Goal: Check status

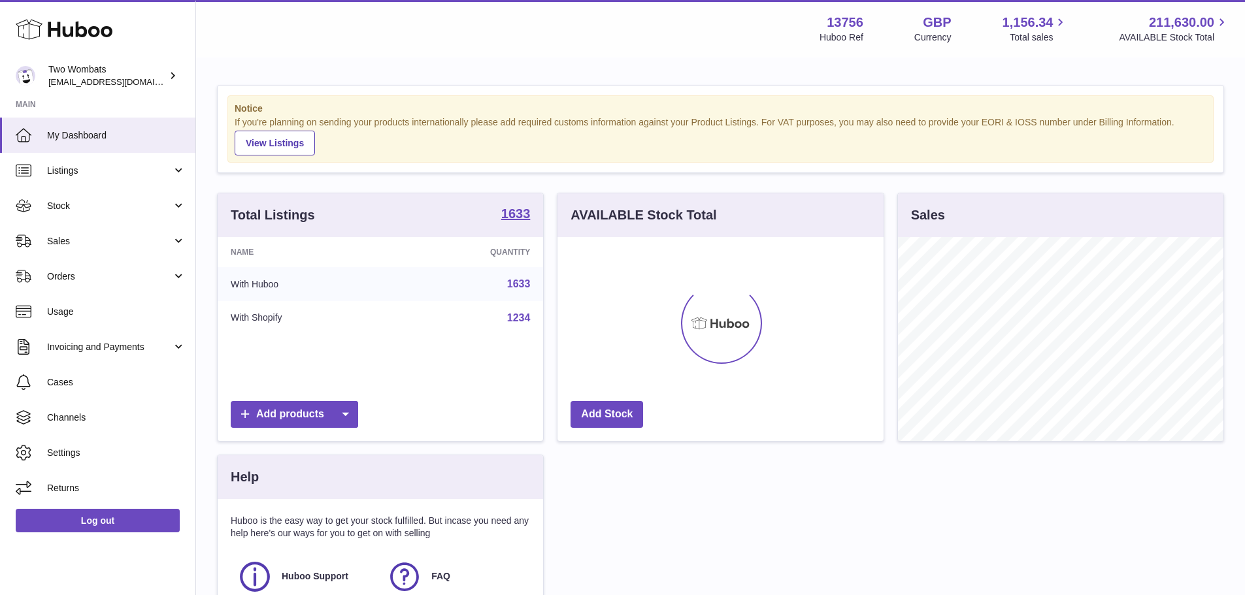
scroll to position [204, 326]
drag, startPoint x: 81, startPoint y: 242, endPoint x: 90, endPoint y: 252, distance: 12.5
click at [81, 242] on span "Sales" at bounding box center [109, 241] width 125 height 12
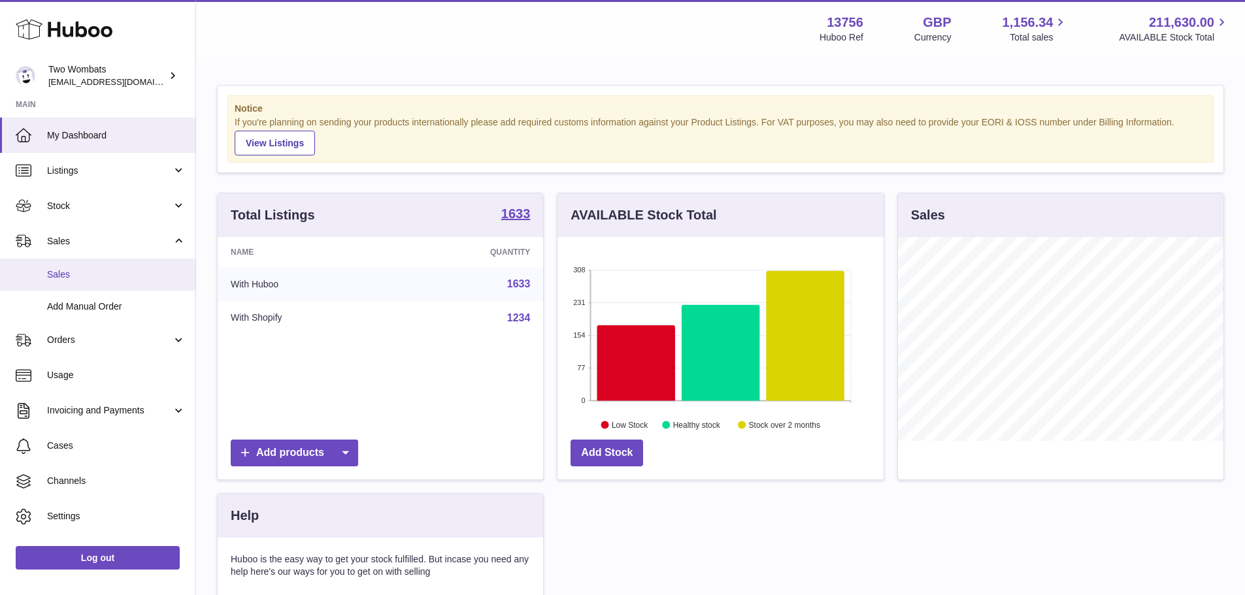
click at [96, 265] on link "Sales" at bounding box center [97, 275] width 195 height 32
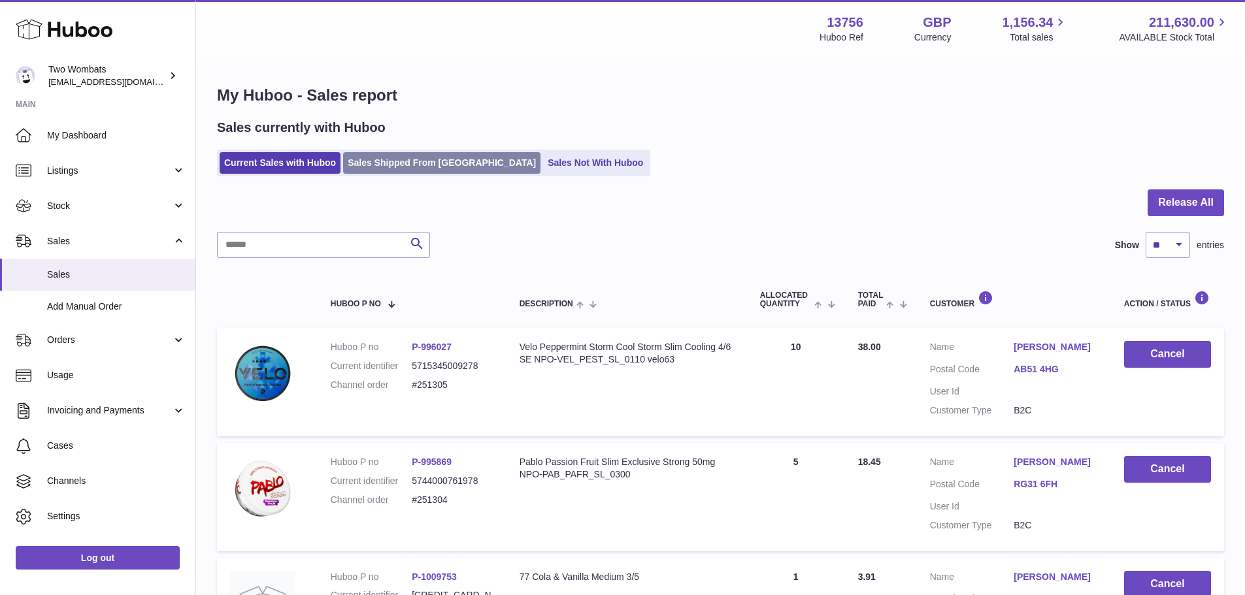
click at [410, 167] on link "Sales Shipped From [GEOGRAPHIC_DATA]" at bounding box center [441, 163] width 197 height 22
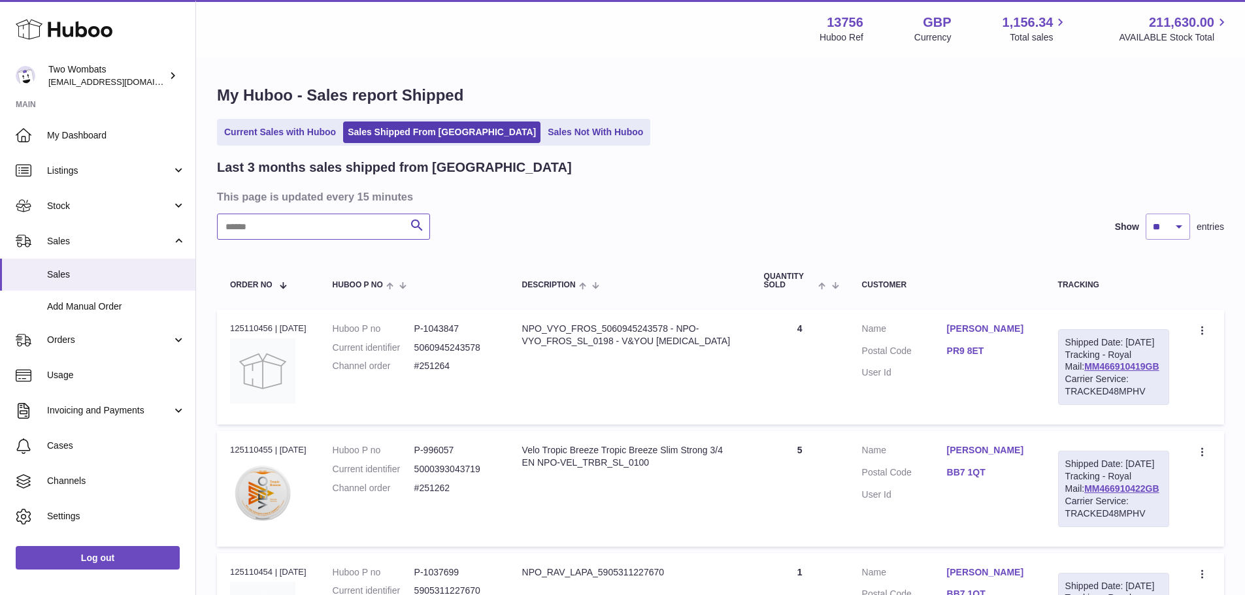
click at [362, 220] on input "text" at bounding box center [323, 227] width 213 height 26
paste input "******"
type input "******"
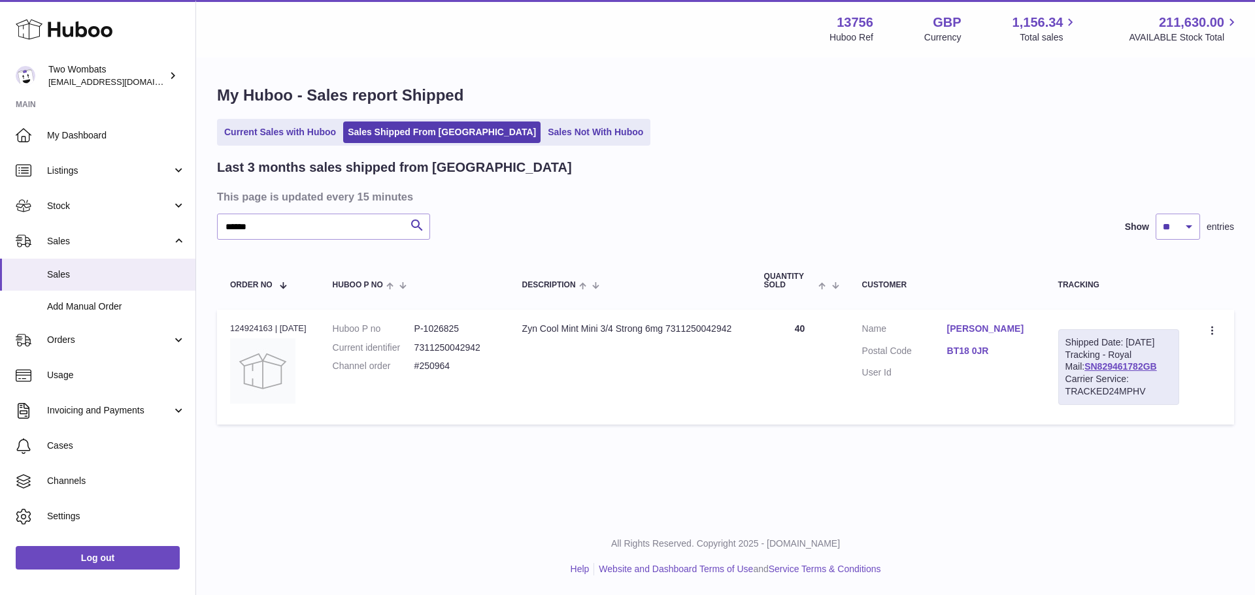
click at [267, 323] on div "Order no 124924163 | [DATE]" at bounding box center [268, 329] width 76 height 12
copy div "124924163"
drag, startPoint x: 951, startPoint y: 357, endPoint x: 996, endPoint y: 359, distance: 44.5
click at [996, 359] on dl "Customer Name [PERSON_NAME] Postal Code BT18 0JR User Id" at bounding box center [947, 354] width 170 height 63
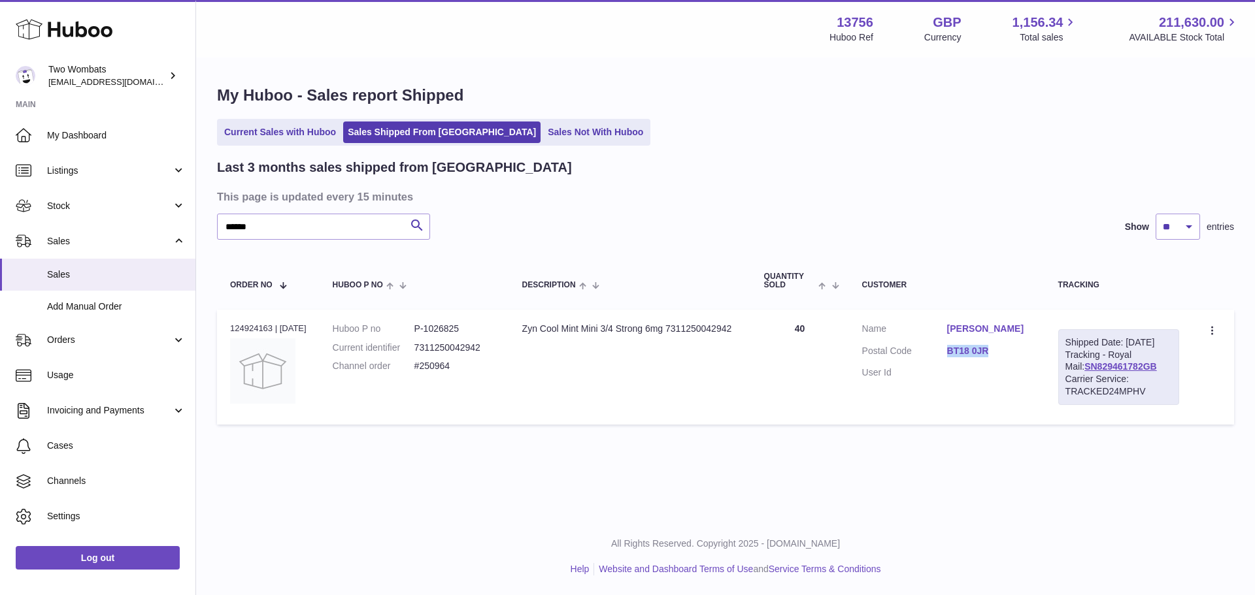
copy dl "BT18 0JR"
click at [989, 330] on link "[PERSON_NAME]" at bounding box center [989, 329] width 85 height 12
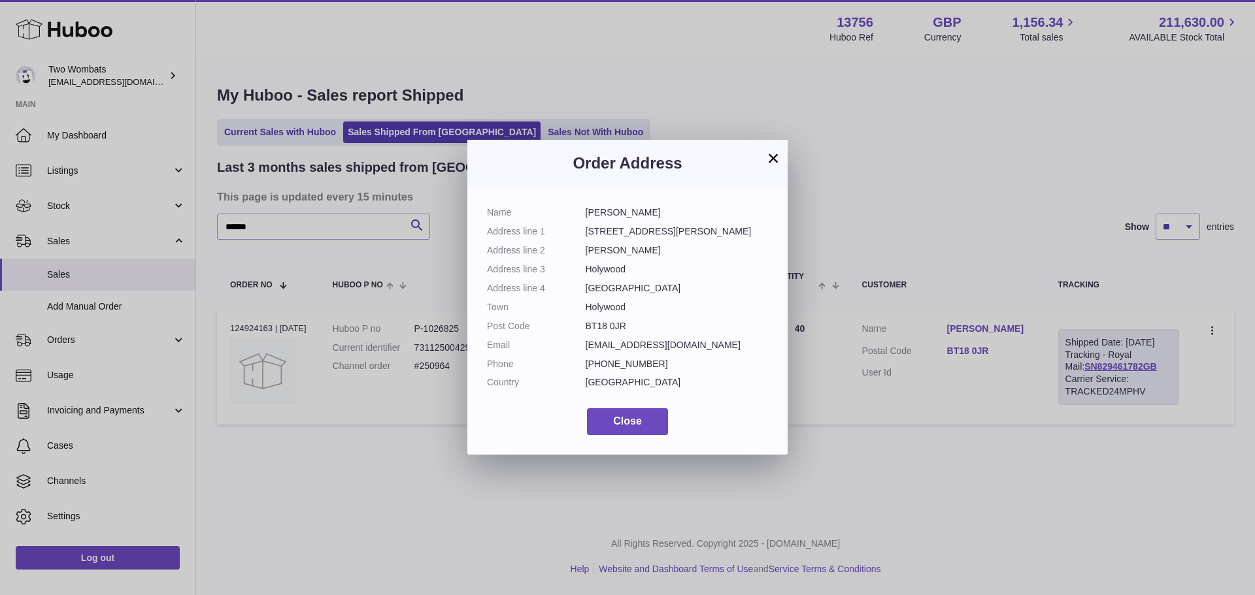
click at [919, 381] on div "× Order Address Name [PERSON_NAME] Address line 1 [GEOGRAPHIC_DATA][PERSON_NAME…" at bounding box center [627, 297] width 1255 height 595
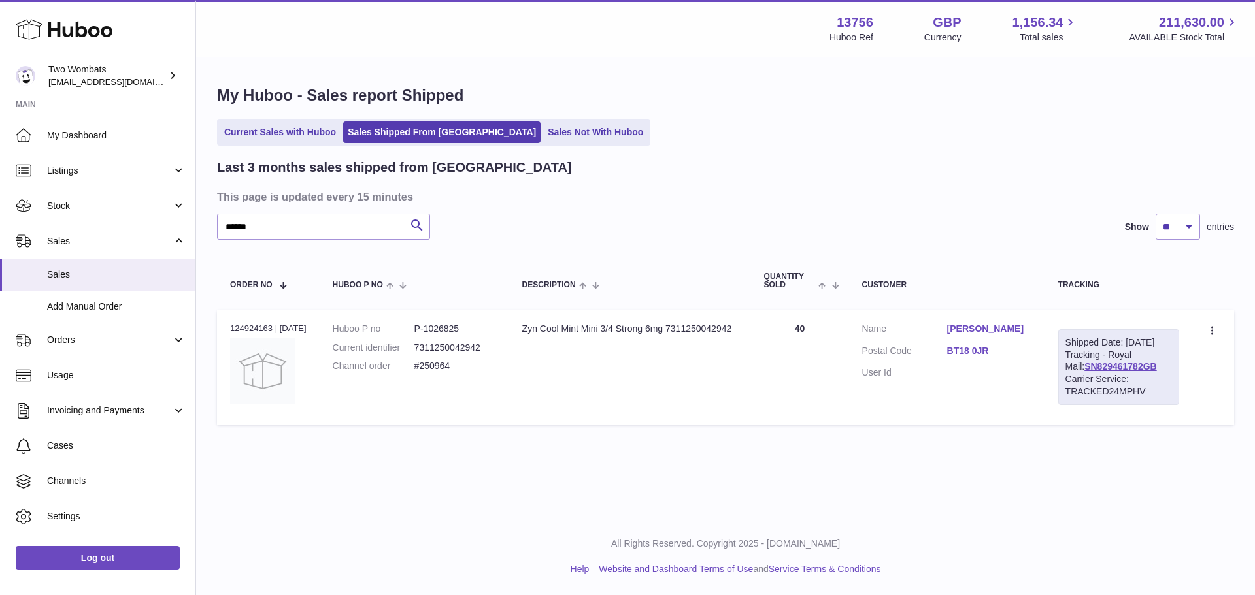
click at [265, 327] on div "Order no 124924163 | [DATE]" at bounding box center [268, 329] width 76 height 12
copy div "124924163"
